Goal: Information Seeking & Learning: Learn about a topic

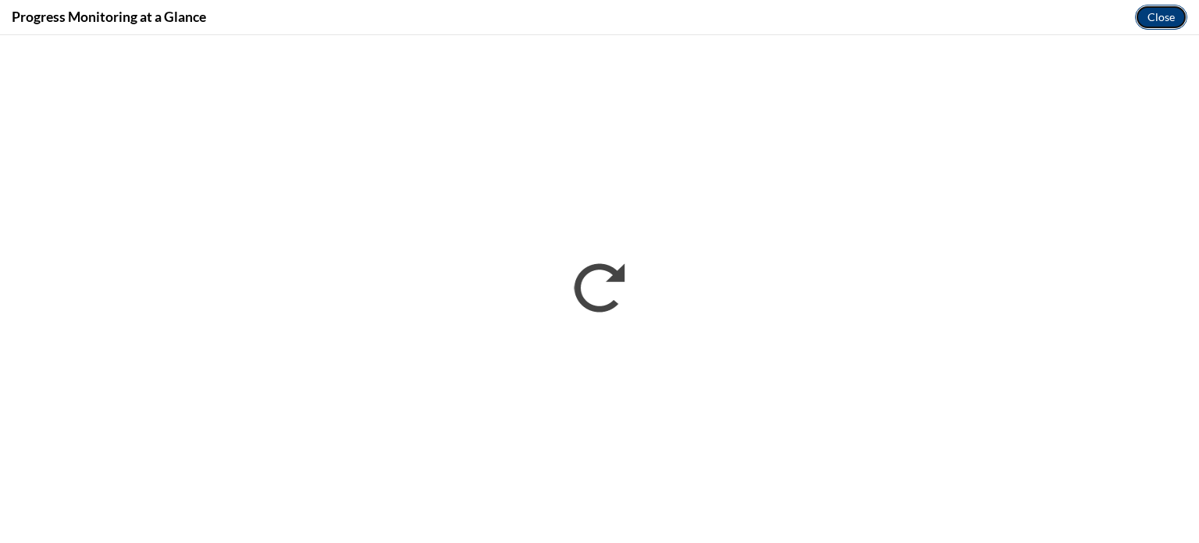
click at [1164, 7] on button "Close" at bounding box center [1161, 17] width 52 height 25
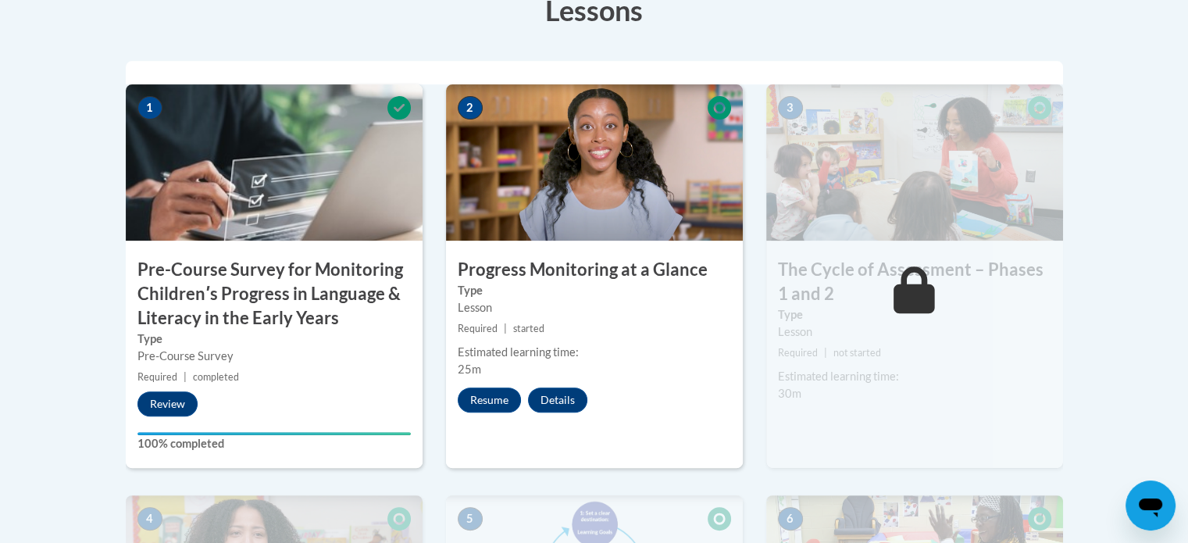
click at [905, 279] on icon at bounding box center [913, 289] width 41 height 47
click at [940, 240] on img at bounding box center [914, 162] width 297 height 156
click at [487, 401] on button "Resume" at bounding box center [489, 399] width 63 height 25
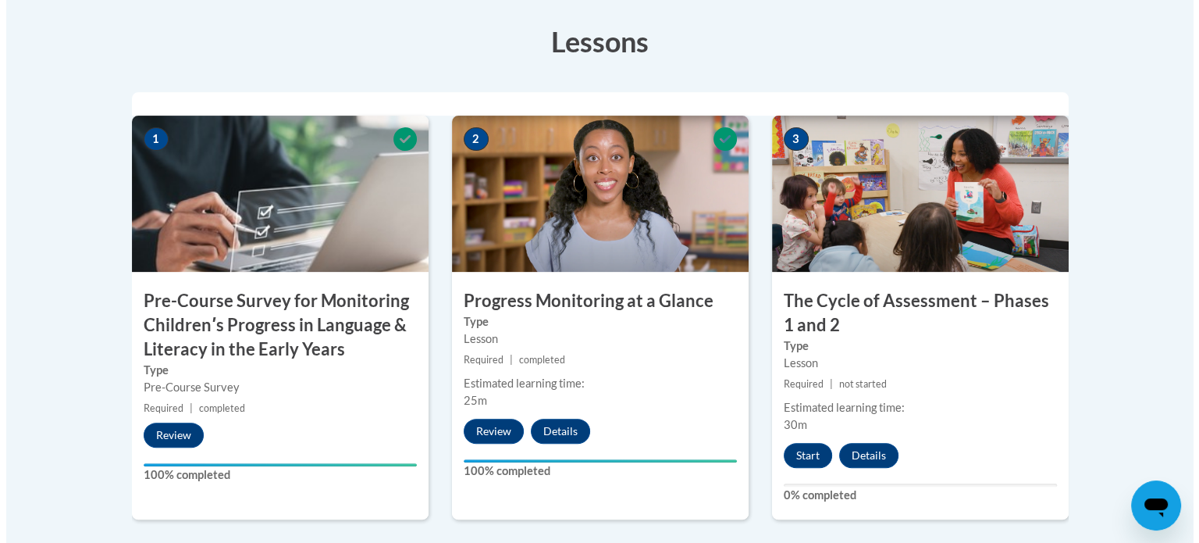
scroll to position [500, 0]
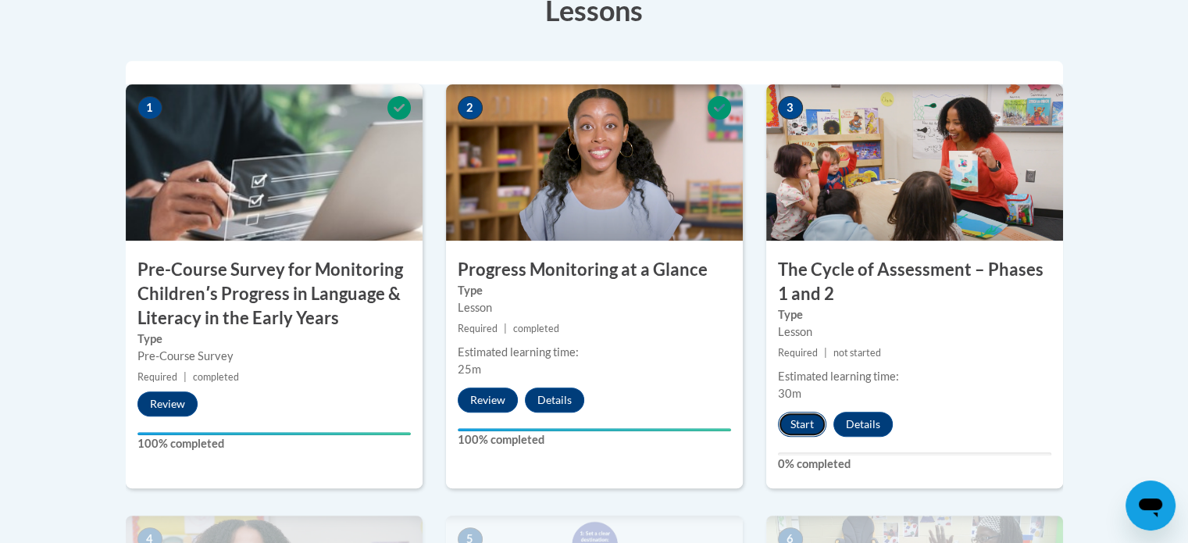
click at [793, 423] on button "Start" at bounding box center [802, 423] width 48 height 25
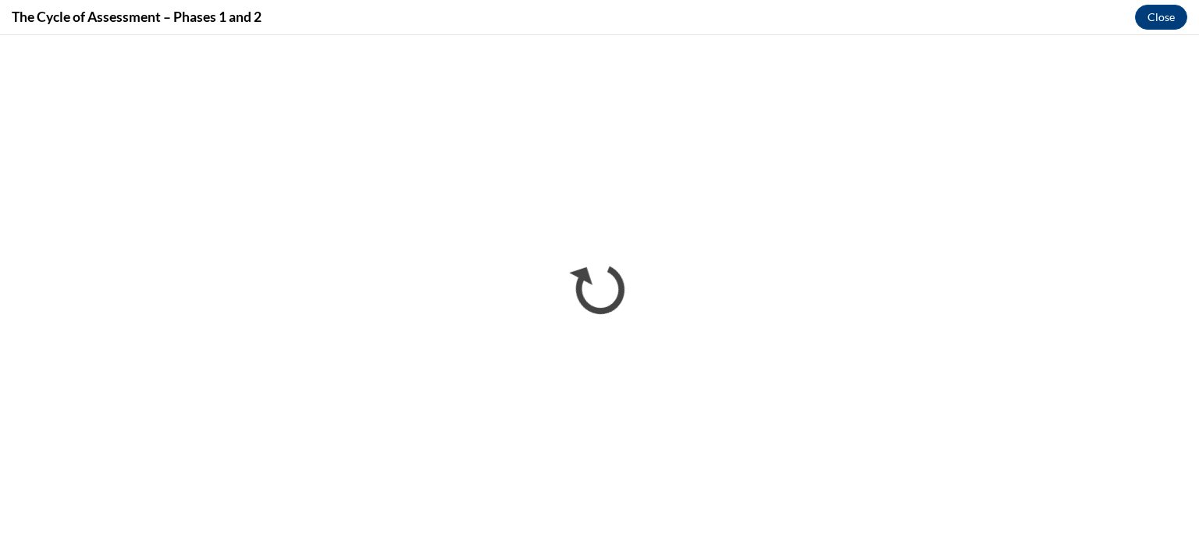
scroll to position [0, 0]
